Goal: Navigation & Orientation: Find specific page/section

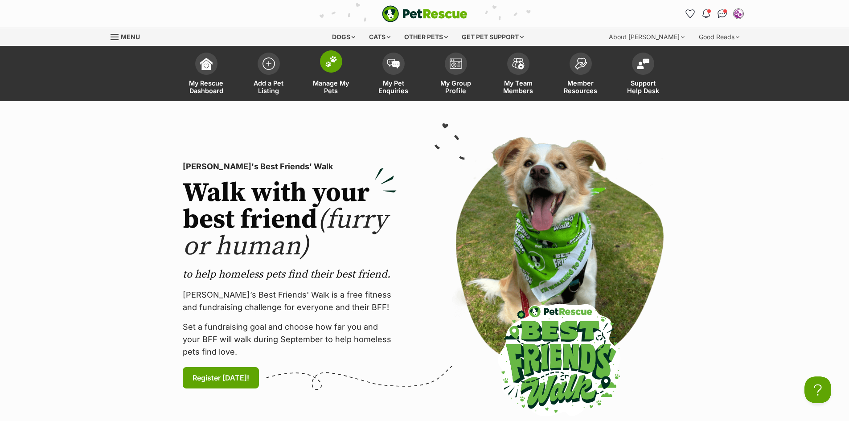
click at [332, 65] on img at bounding box center [331, 62] width 12 height 12
